Goal: Task Accomplishment & Management: Complete application form

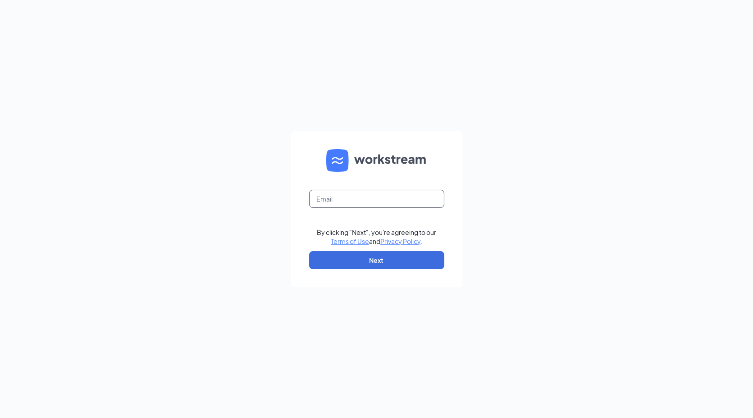
click at [349, 193] on input "text" at bounding box center [376, 199] width 135 height 18
type input "[EMAIL_ADDRESS][DOMAIN_NAME]"
click at [384, 259] on button "Next" at bounding box center [376, 260] width 135 height 18
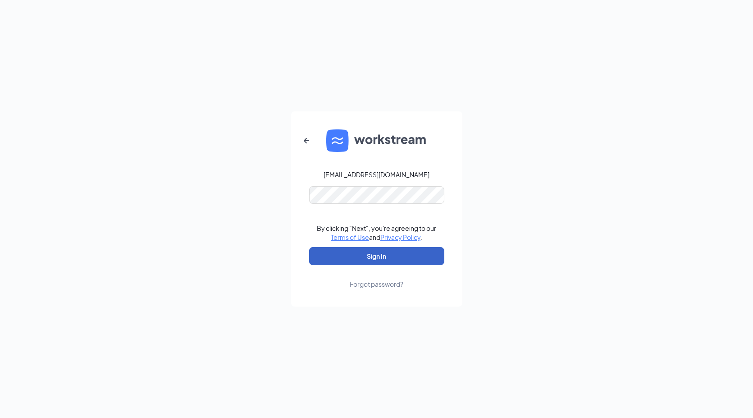
click at [395, 252] on button "Sign In" at bounding box center [376, 256] width 135 height 18
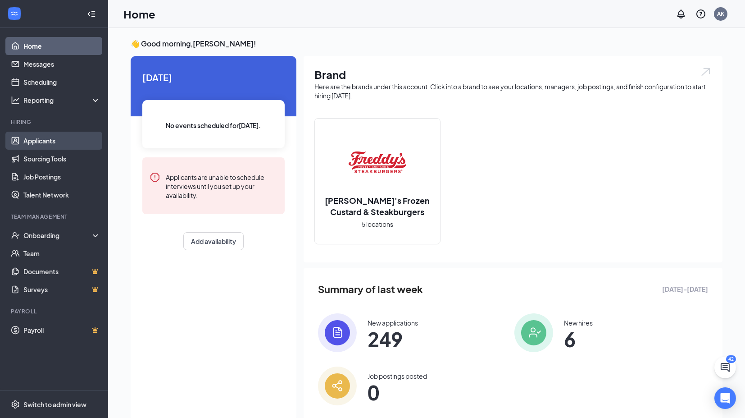
click at [37, 137] on link "Applicants" at bounding box center [61, 141] width 77 height 18
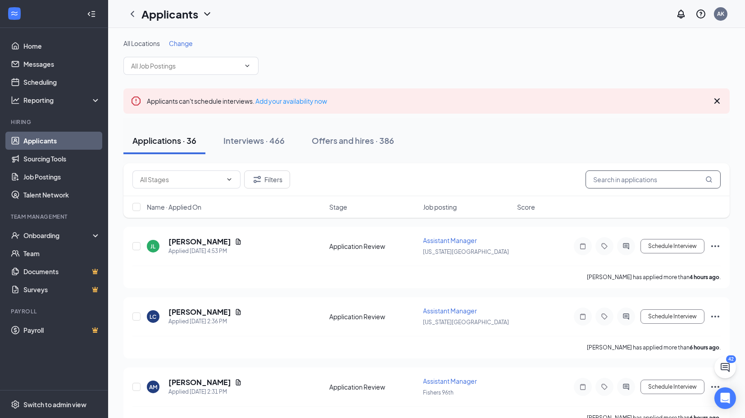
click at [610, 187] on input "text" at bounding box center [653, 179] width 135 height 18
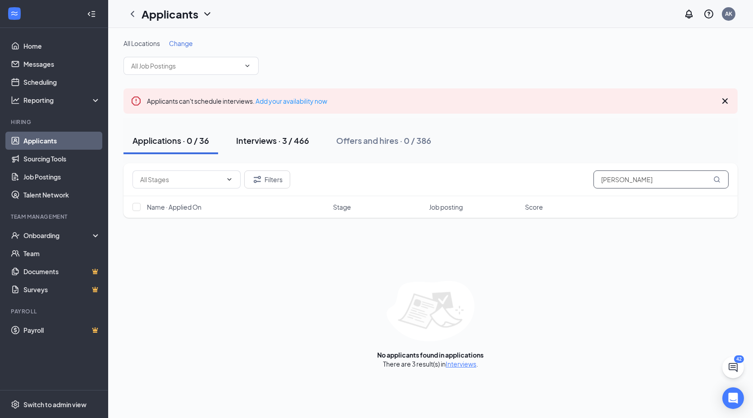
type input "[PERSON_NAME]"
click at [261, 138] on div "Interviews · 3 / 466" at bounding box center [272, 140] width 73 height 11
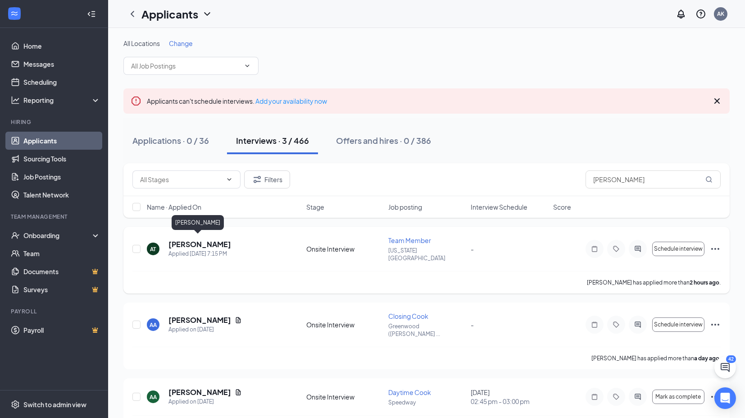
click at [190, 239] on h5 "[PERSON_NAME]" at bounding box center [199, 244] width 63 height 10
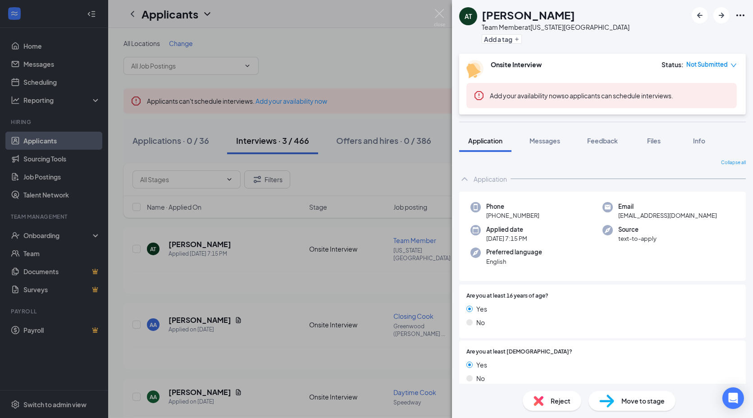
click at [628, 396] on span "Move to stage" at bounding box center [642, 400] width 43 height 10
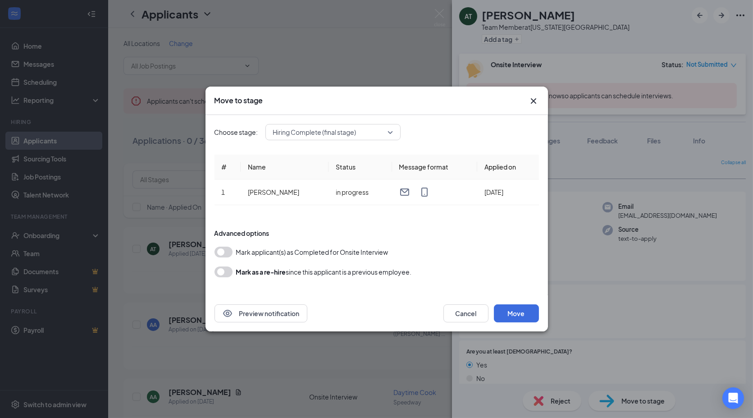
click at [225, 255] on button "button" at bounding box center [223, 251] width 18 height 11
click at [358, 136] on span "Hiring Complete (final stage)" at bounding box center [329, 132] width 112 height 14
click at [529, 311] on button "Move" at bounding box center [516, 313] width 45 height 18
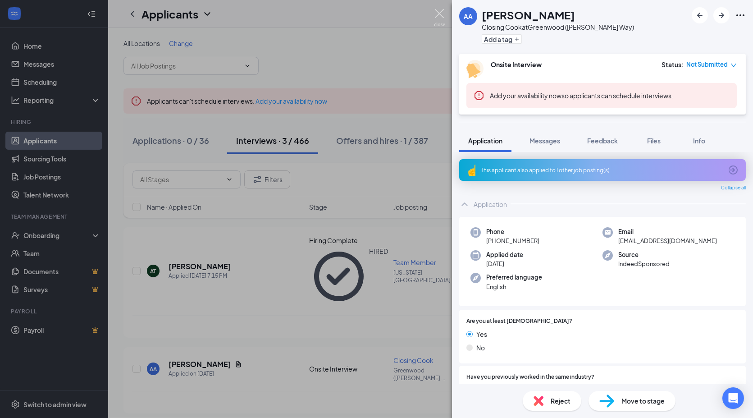
click at [437, 13] on img at bounding box center [439, 18] width 11 height 18
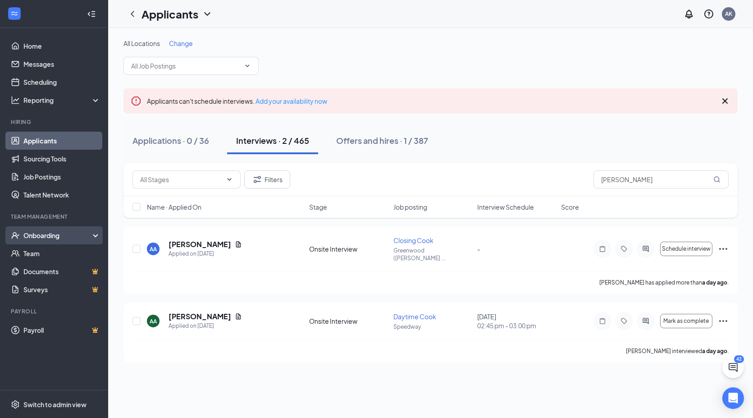
click at [54, 235] on div "Onboarding" at bounding box center [57, 235] width 69 height 9
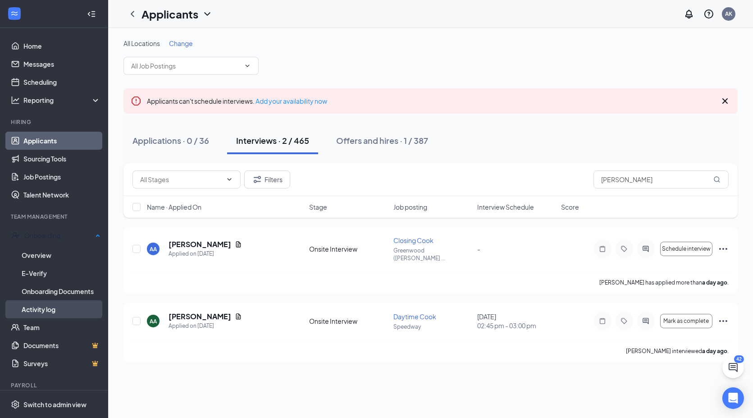
click at [50, 309] on link "Activity log" at bounding box center [61, 309] width 79 height 18
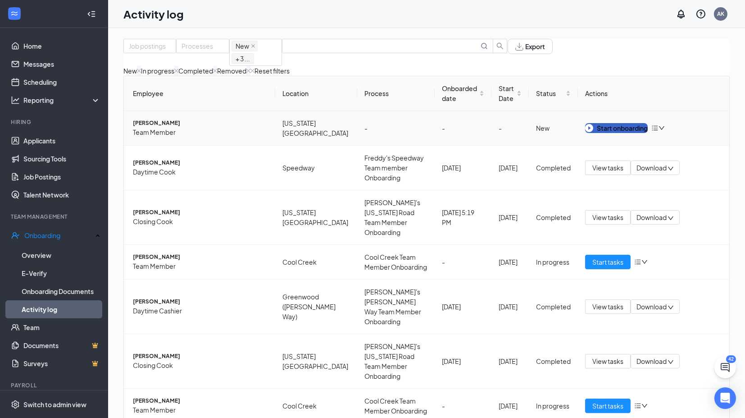
click at [608, 133] on div "Start onboarding" at bounding box center [616, 128] width 63 height 10
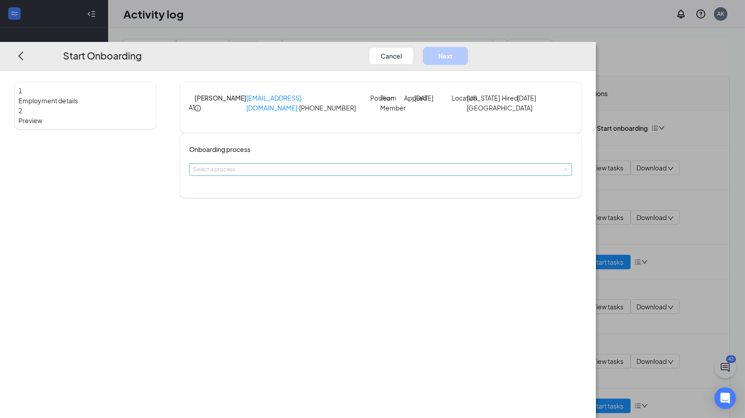
click at [352, 174] on div "Select a process" at bounding box center [379, 169] width 372 height 9
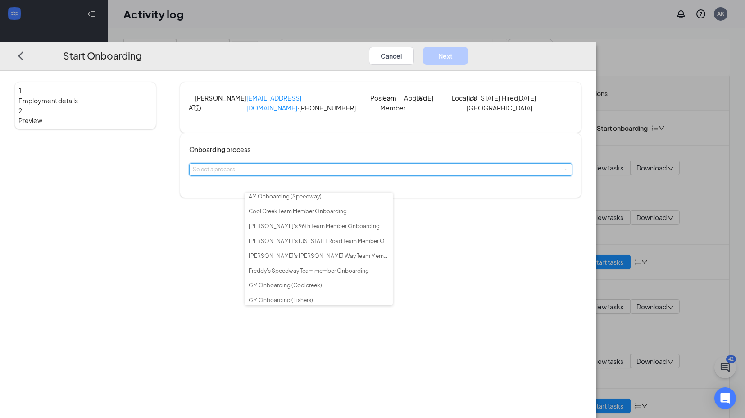
scroll to position [59, 0]
click at [331, 252] on li "[PERSON_NAME]'s [US_STATE] Road Team Member Onboarding" at bounding box center [319, 244] width 148 height 15
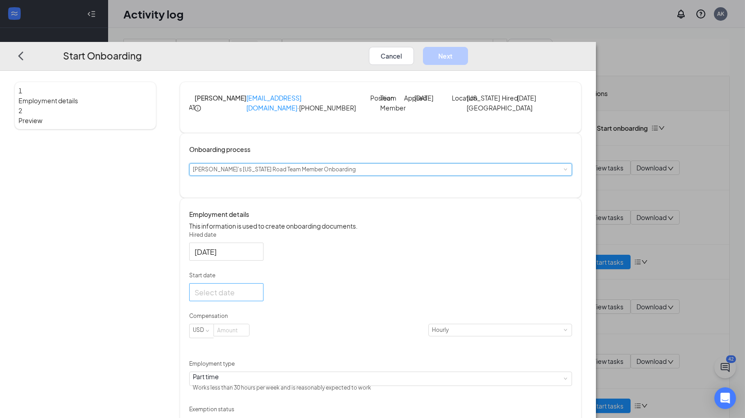
click at [258, 297] on div at bounding box center [227, 291] width 64 height 11
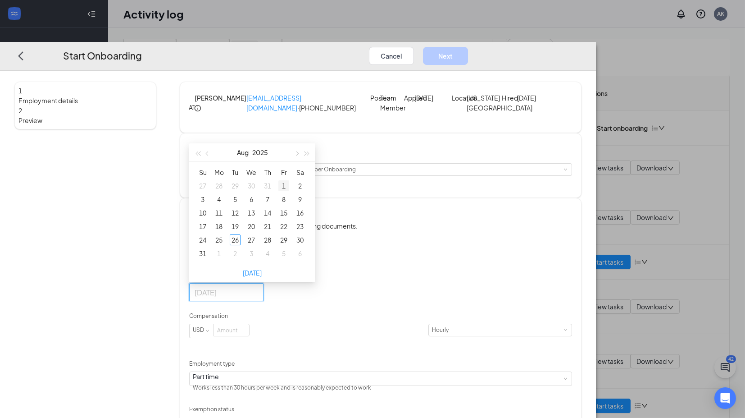
type input "[DATE]"
click at [305, 259] on div "6" at bounding box center [300, 253] width 11 height 11
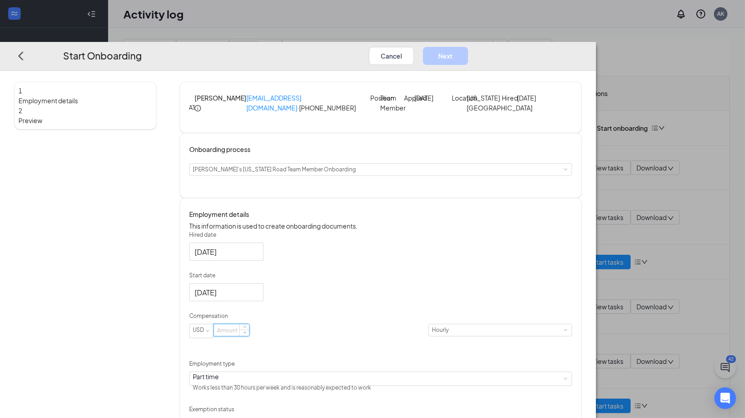
click at [249, 336] on input at bounding box center [231, 330] width 35 height 12
type input "0"
click at [441, 331] on div "Hired date [DATE] Start date [DATE] [DATE] Su Mo Tu We Th Fr Sa 31 1 2 3 4 5 6 …" at bounding box center [380, 331] width 383 height 200
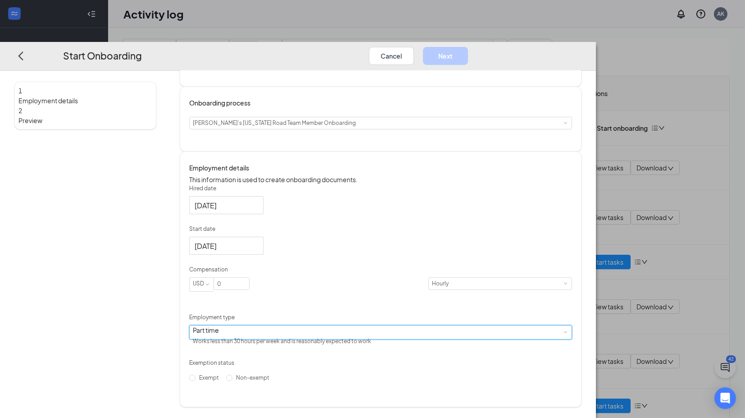
click at [336, 330] on div "Part time Works less than 30 hours per week and is reasonably expected to work" at bounding box center [381, 332] width 376 height 14
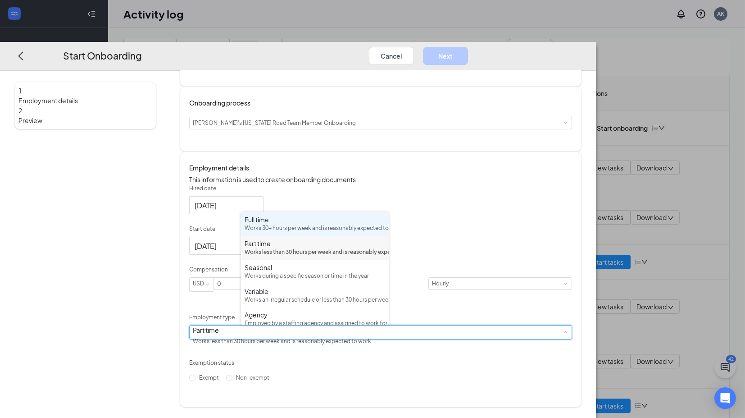
click at [278, 232] on div "Works 30+ hours per week and is reasonably expected to work" at bounding box center [315, 228] width 141 height 9
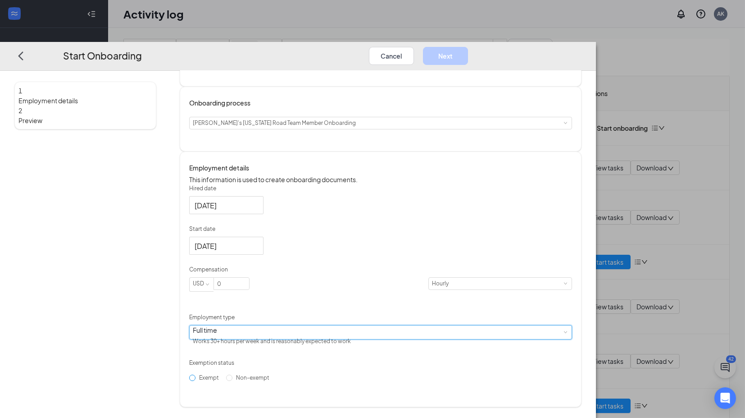
click at [195, 374] on input "Exempt" at bounding box center [192, 377] width 6 height 6
radio input "true"
click at [468, 46] on button "Next" at bounding box center [445, 55] width 45 height 18
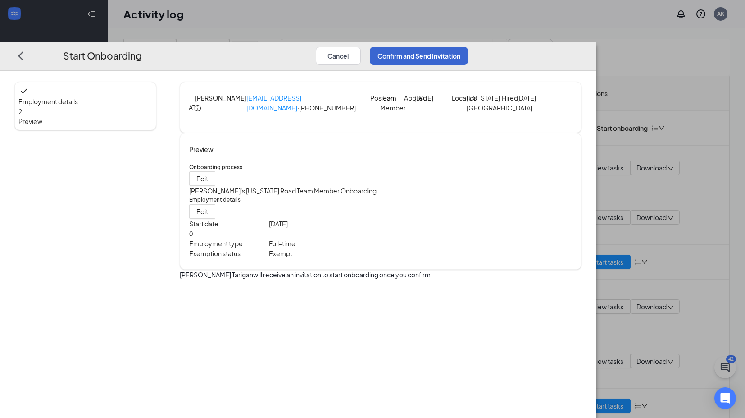
scroll to position [0, 0]
click at [468, 46] on button "Confirm and Send Invitation" at bounding box center [419, 55] width 98 height 18
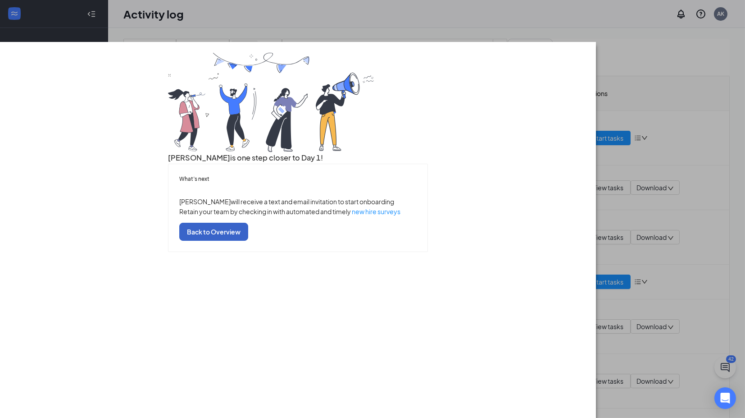
click at [248, 241] on button "Back to Overview" at bounding box center [213, 232] width 69 height 18
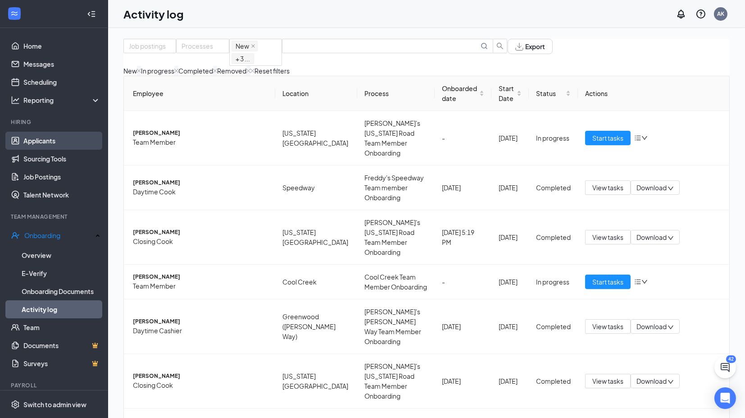
click at [48, 143] on link "Applicants" at bounding box center [61, 141] width 77 height 18
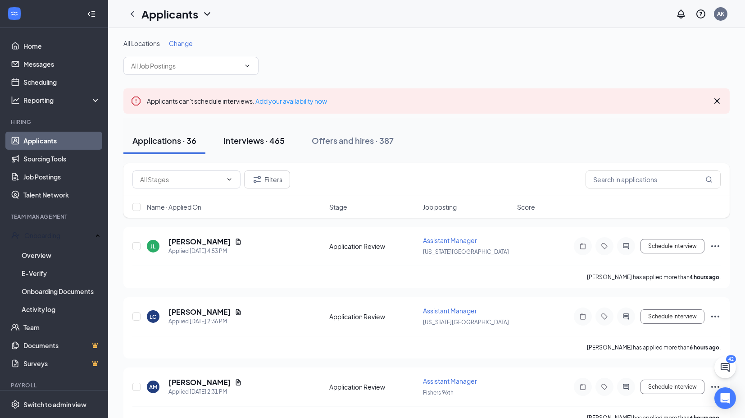
click at [245, 142] on div "Interviews · 465" at bounding box center [253, 140] width 61 height 11
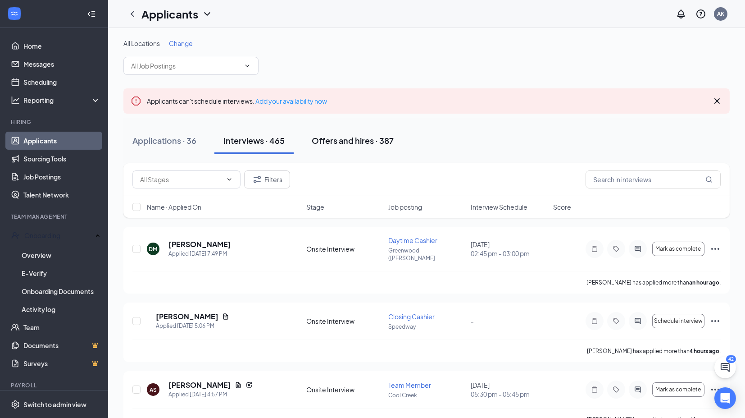
click at [374, 132] on button "Offers and hires · 387" at bounding box center [353, 140] width 100 height 27
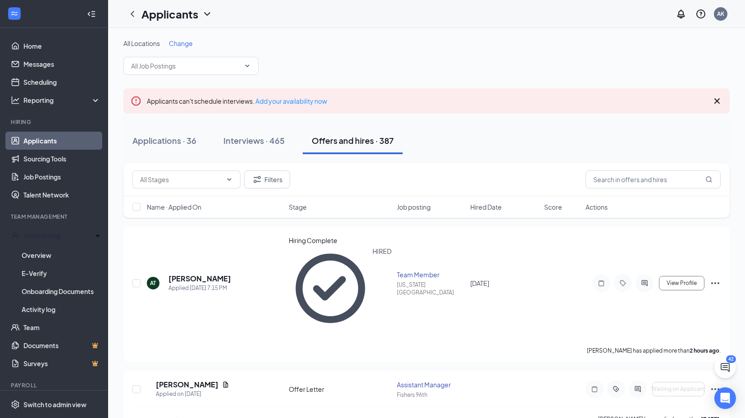
click at [630, 188] on div "Filters" at bounding box center [426, 179] width 606 height 33
click at [628, 181] on input "text" at bounding box center [653, 179] width 135 height 18
click at [181, 379] on h5 "[PERSON_NAME]" at bounding box center [187, 384] width 63 height 10
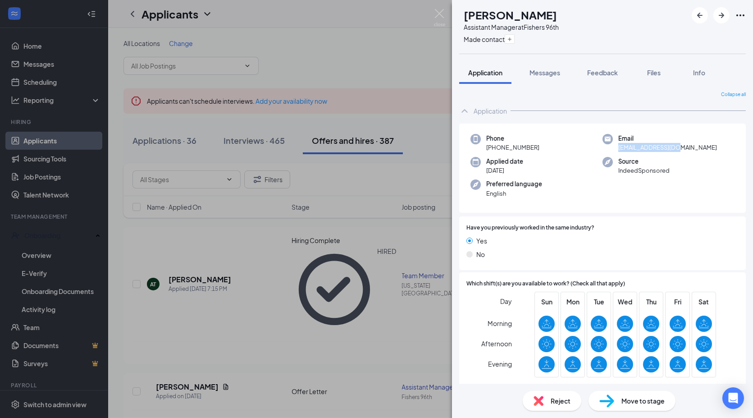
drag, startPoint x: 684, startPoint y: 150, endPoint x: 615, endPoint y: 151, distance: 69.4
click at [615, 151] on div "Email [EMAIL_ADDRESS][DOMAIN_NAME]" at bounding box center [668, 143] width 132 height 18
copy span "[EMAIL_ADDRESS][DOMAIN_NAME]"
click at [437, 14] on img at bounding box center [439, 18] width 11 height 18
